Goal: Transaction & Acquisition: Purchase product/service

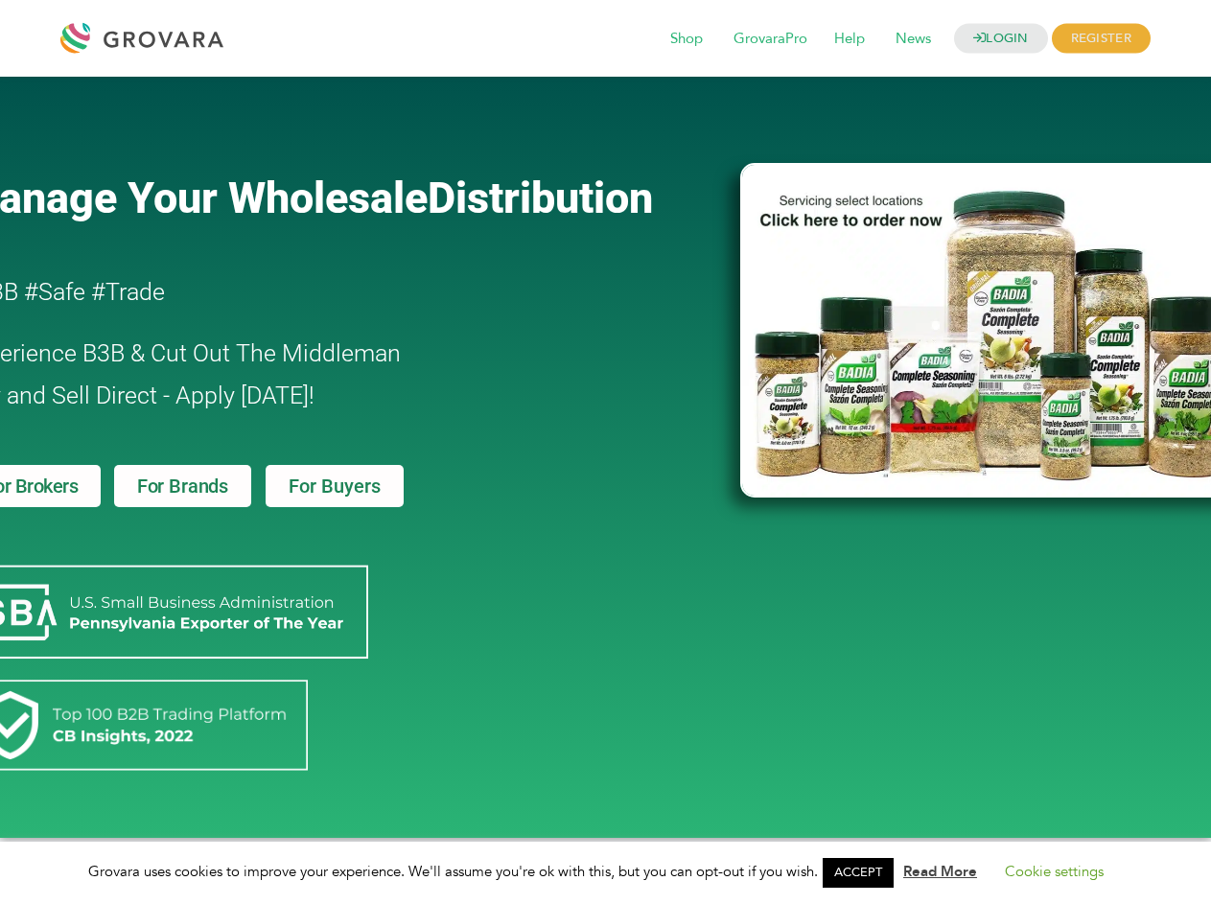
click at [864, 873] on link "ACCEPT" at bounding box center [858, 873] width 71 height 30
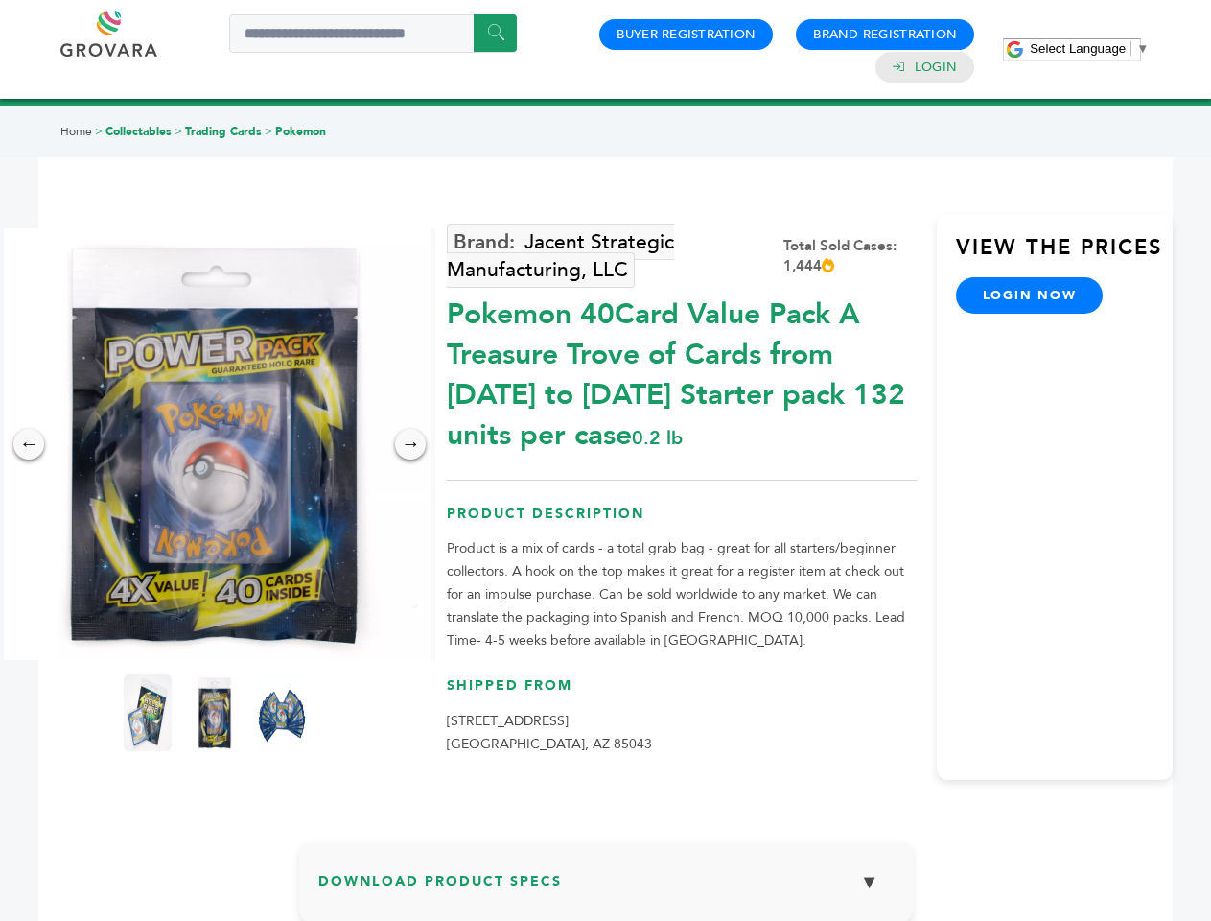
click at [1089, 48] on span "Select Language" at bounding box center [1078, 48] width 96 height 14
click at [215, 444] on img at bounding box center [215, 444] width 432 height 432
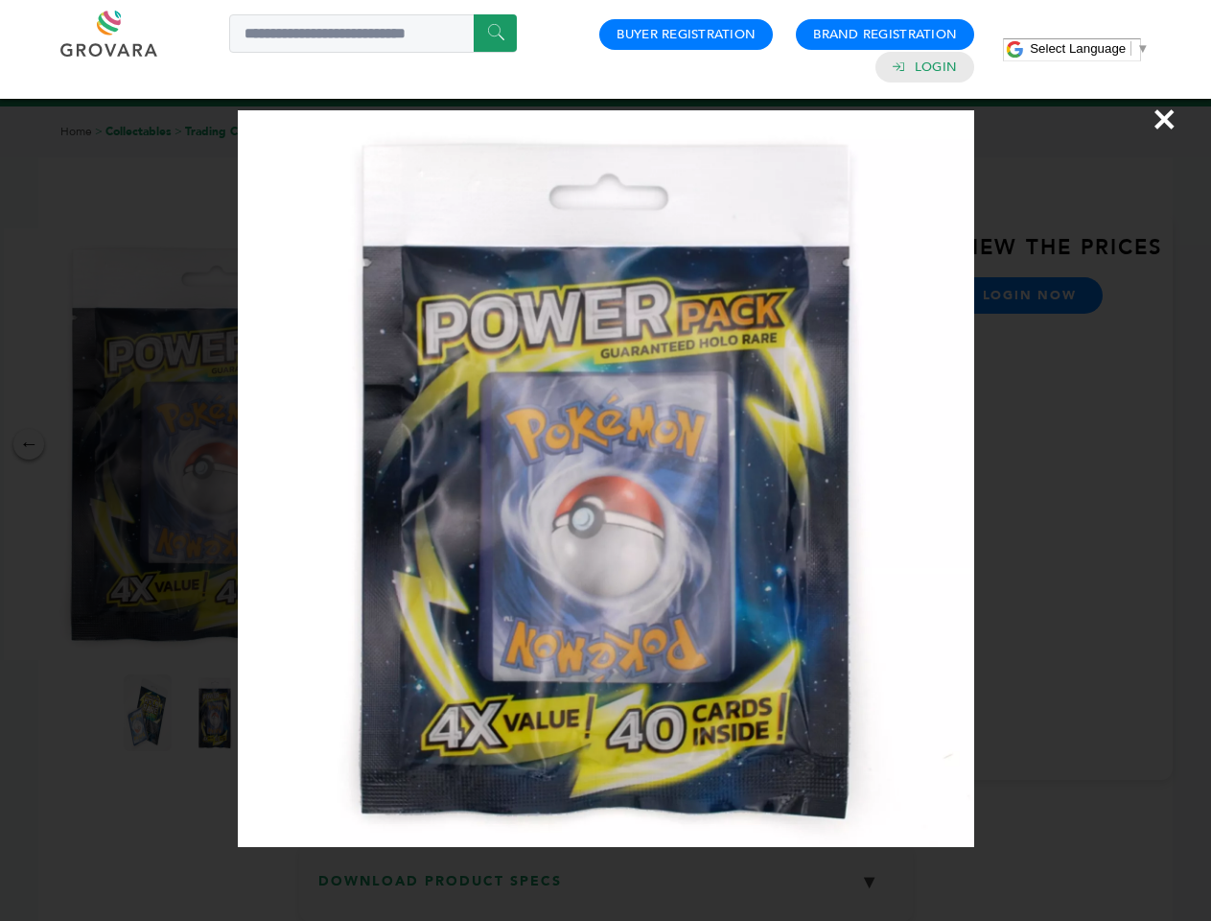
click at [29, 444] on div "×" at bounding box center [605, 460] width 1211 height 921
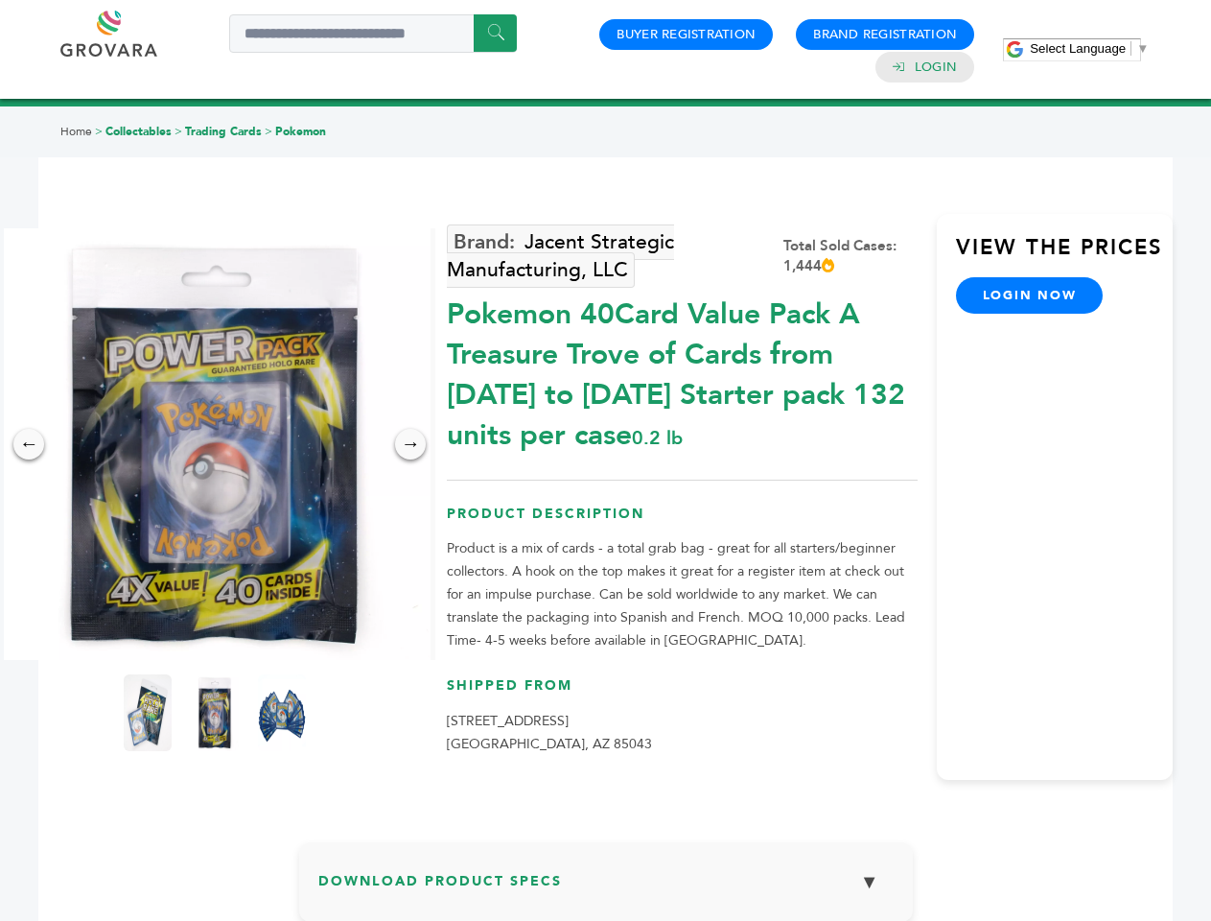
click at [410, 444] on div "→" at bounding box center [410, 444] width 31 height 31
click at [148, 712] on img at bounding box center [148, 712] width 48 height 77
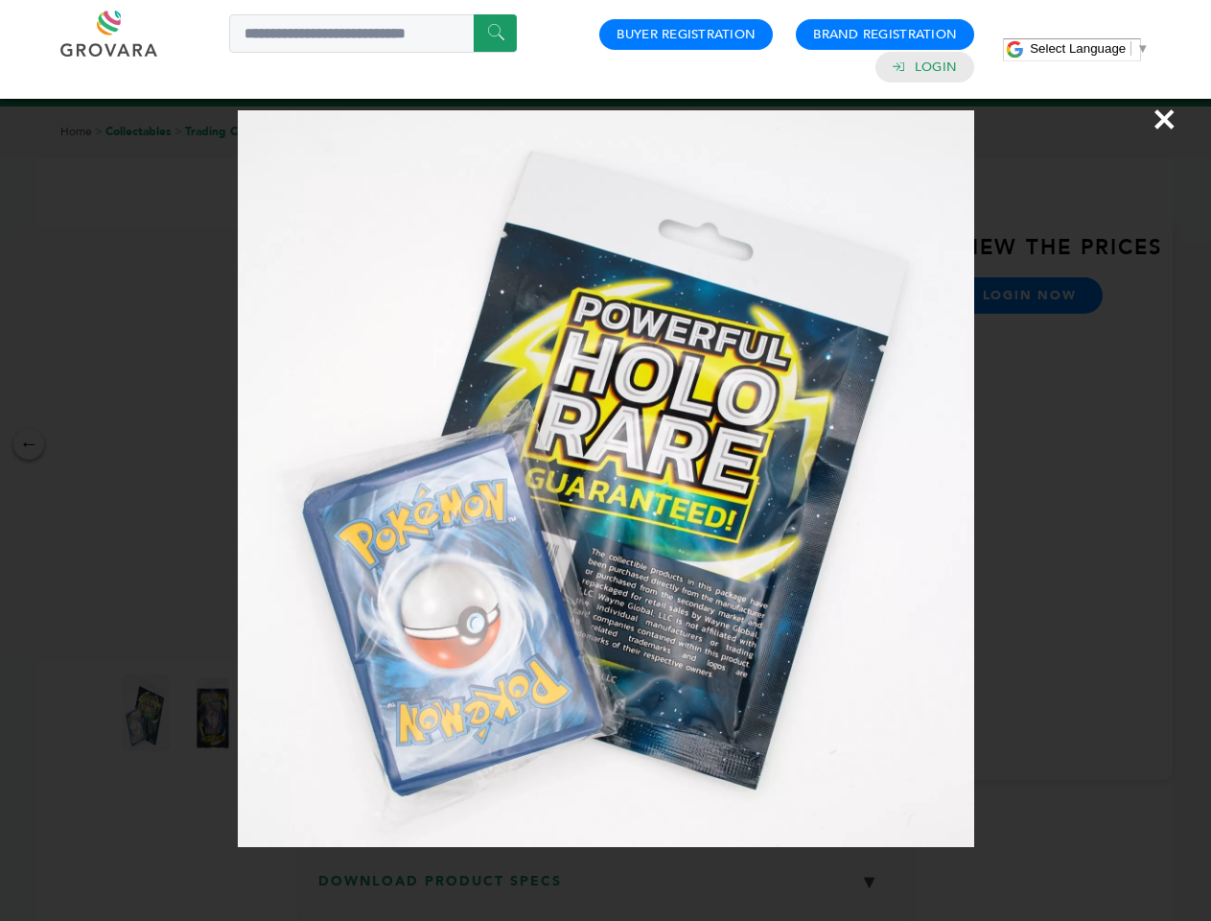
click at [215, 712] on div "×" at bounding box center [605, 460] width 1211 height 921
click at [282, 712] on img at bounding box center [282, 714] width 62 height 97
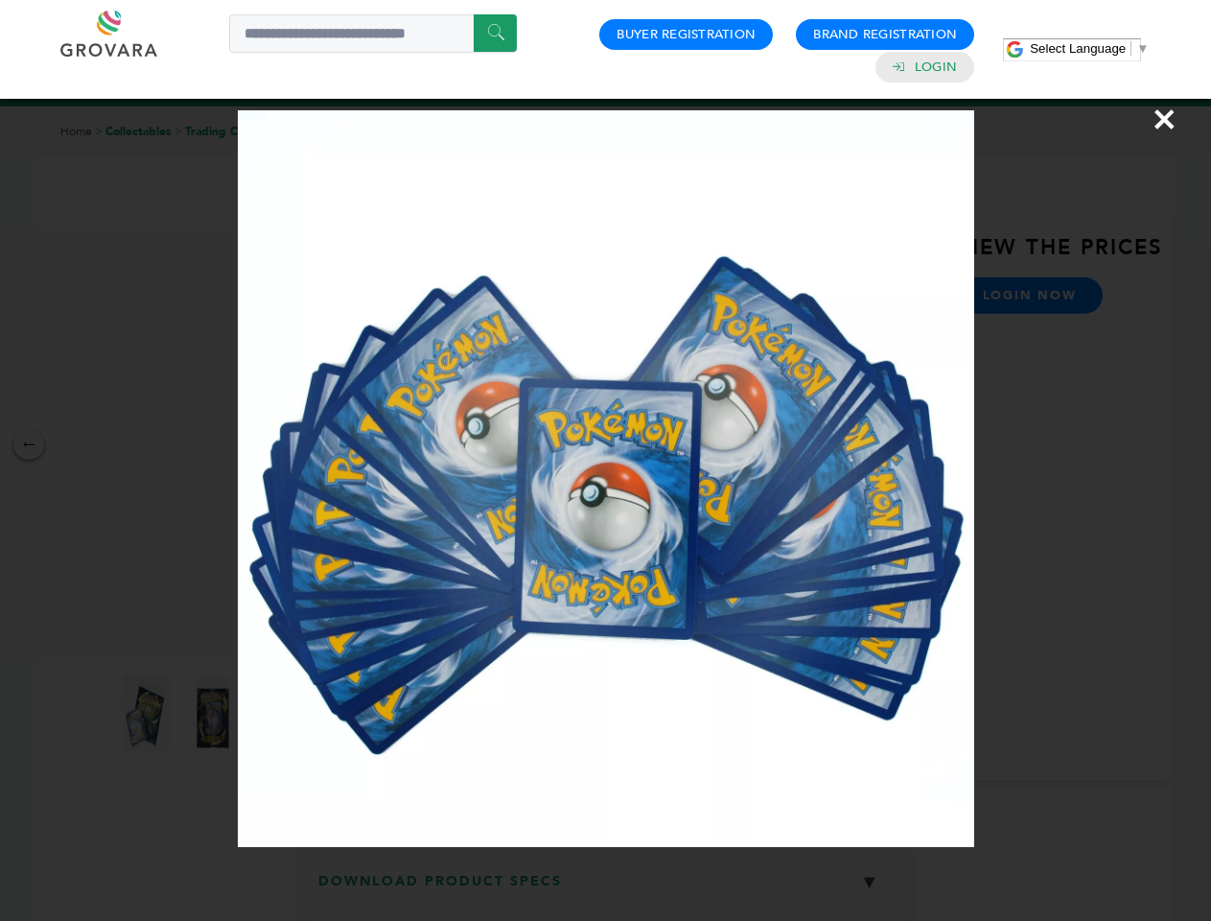
click at [606, 889] on div "×" at bounding box center [605, 460] width 1211 height 921
